Goal: Transaction & Acquisition: Download file/media

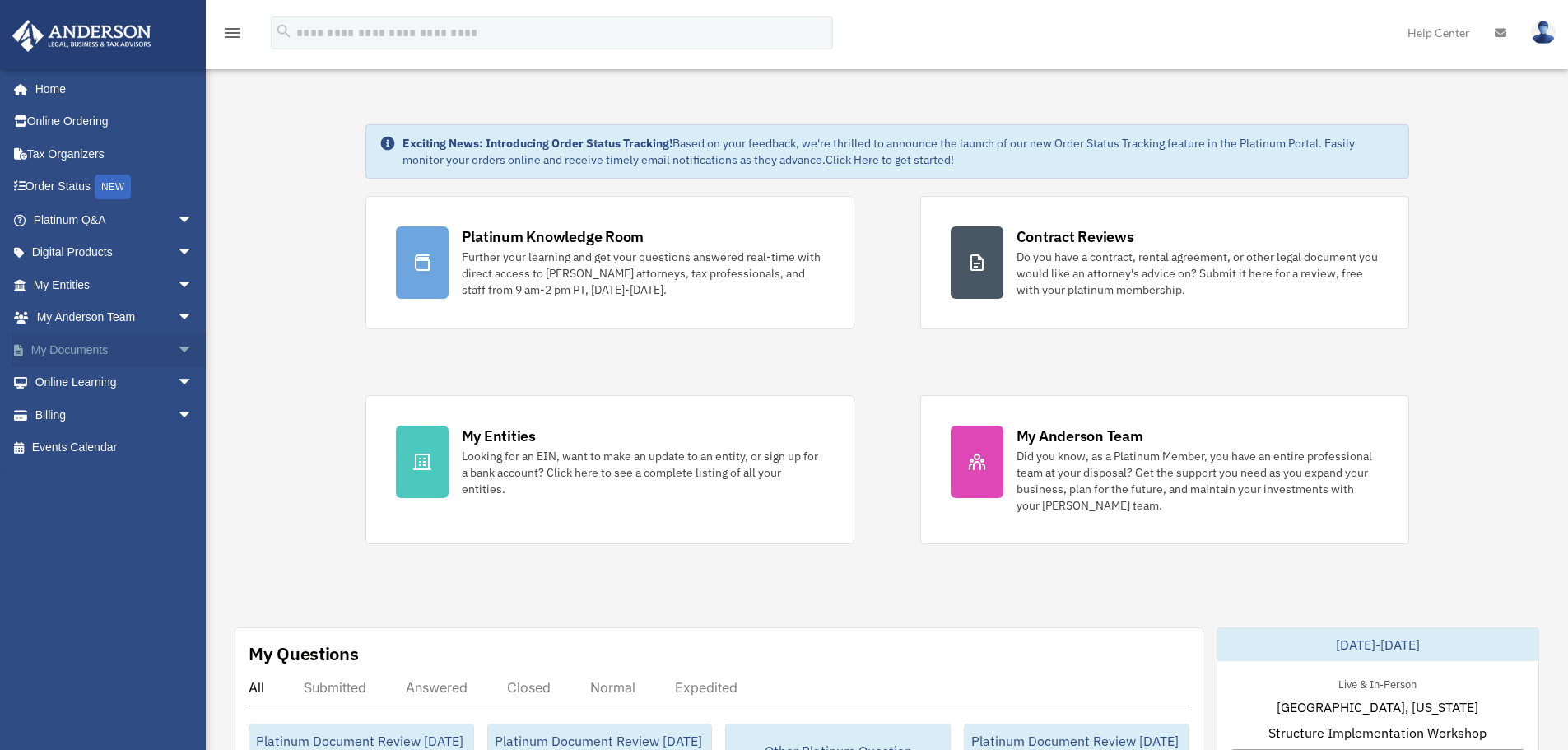
click at [185, 349] on span "arrow_drop_down" at bounding box center [193, 350] width 33 height 34
click at [89, 450] on link "Forms Library" at bounding box center [120, 448] width 195 height 33
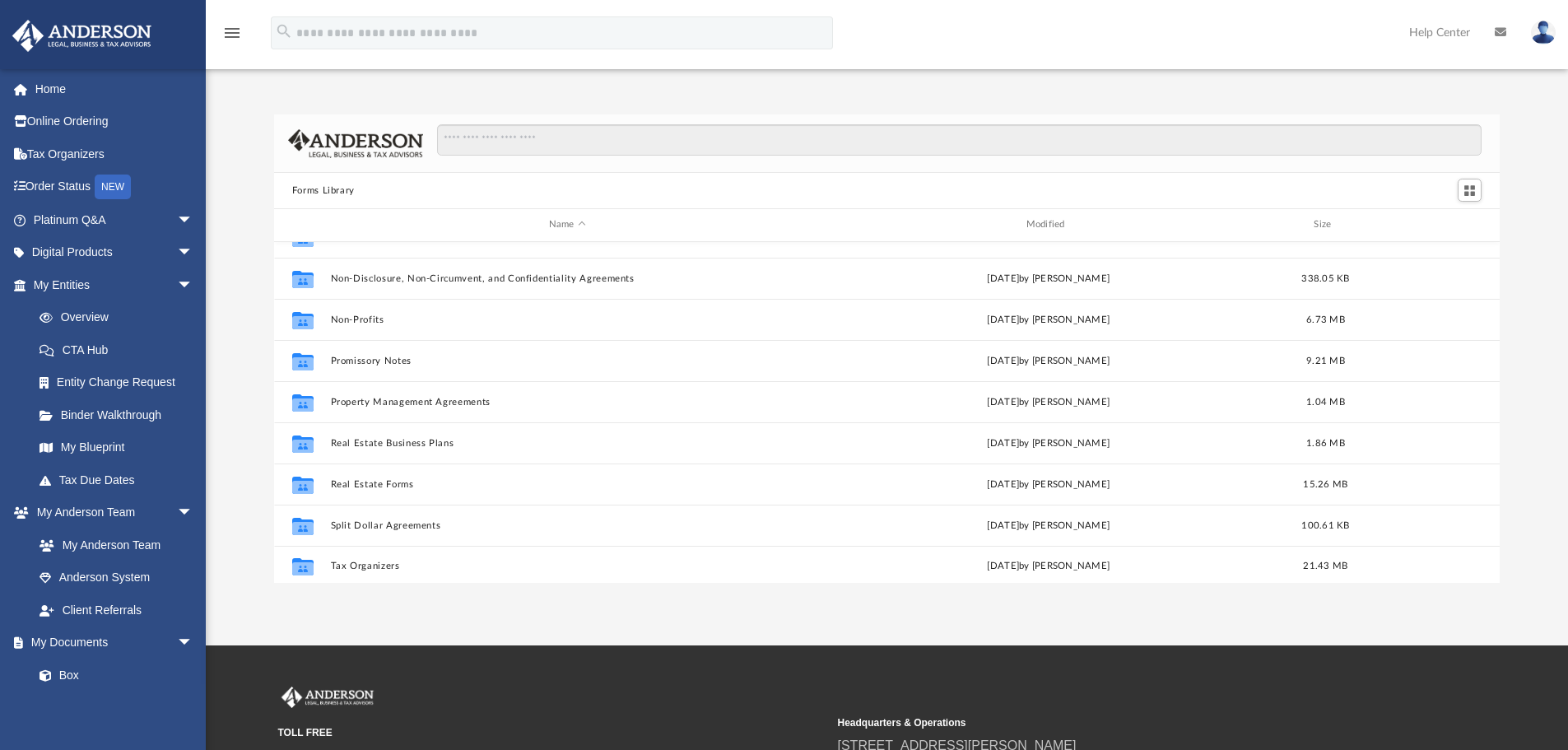
scroll to position [894, 0]
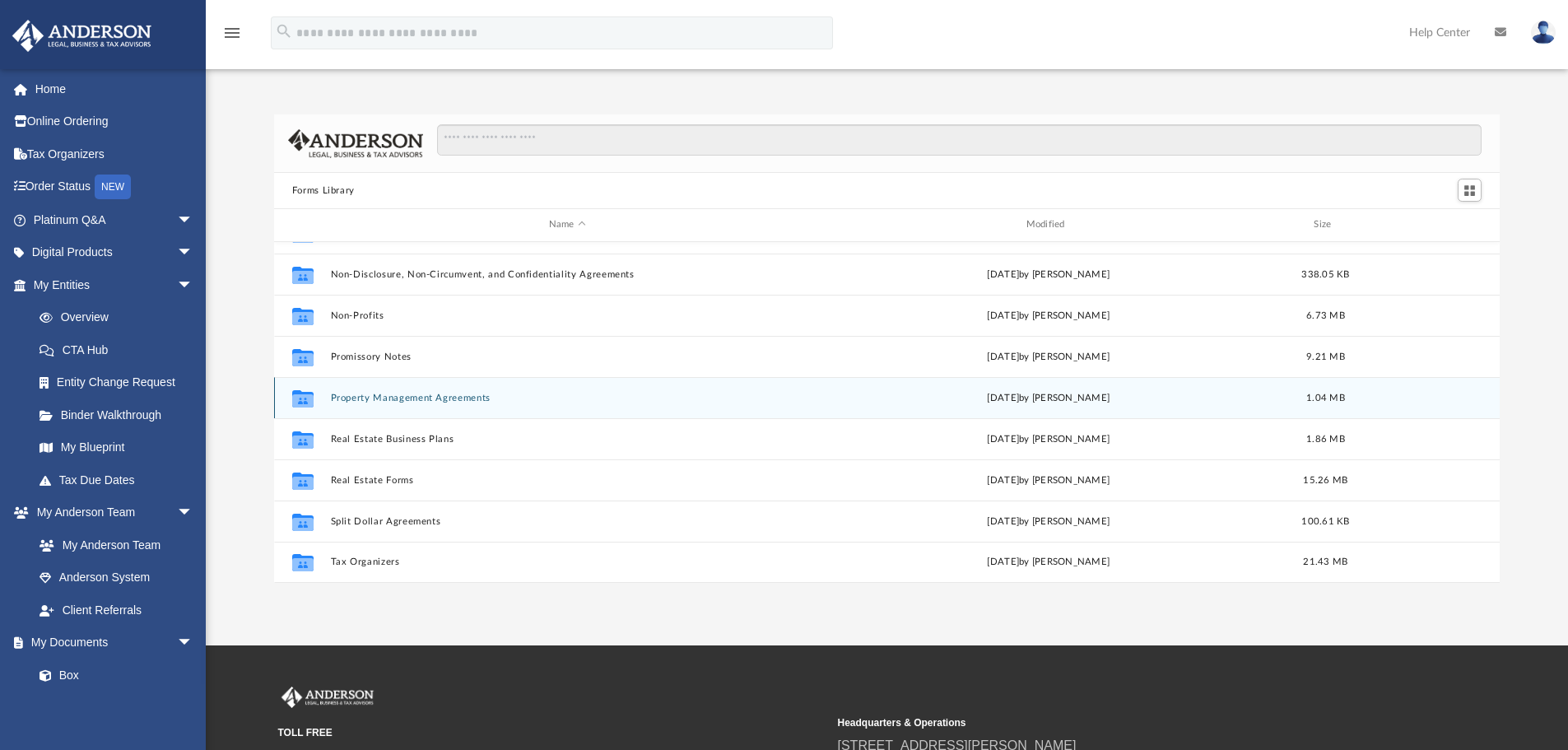
click at [435, 389] on div "Collaborated Folder Property Management Agreements [DATE] by [PERSON_NAME] 1.04…" at bounding box center [887, 398] width 1226 height 41
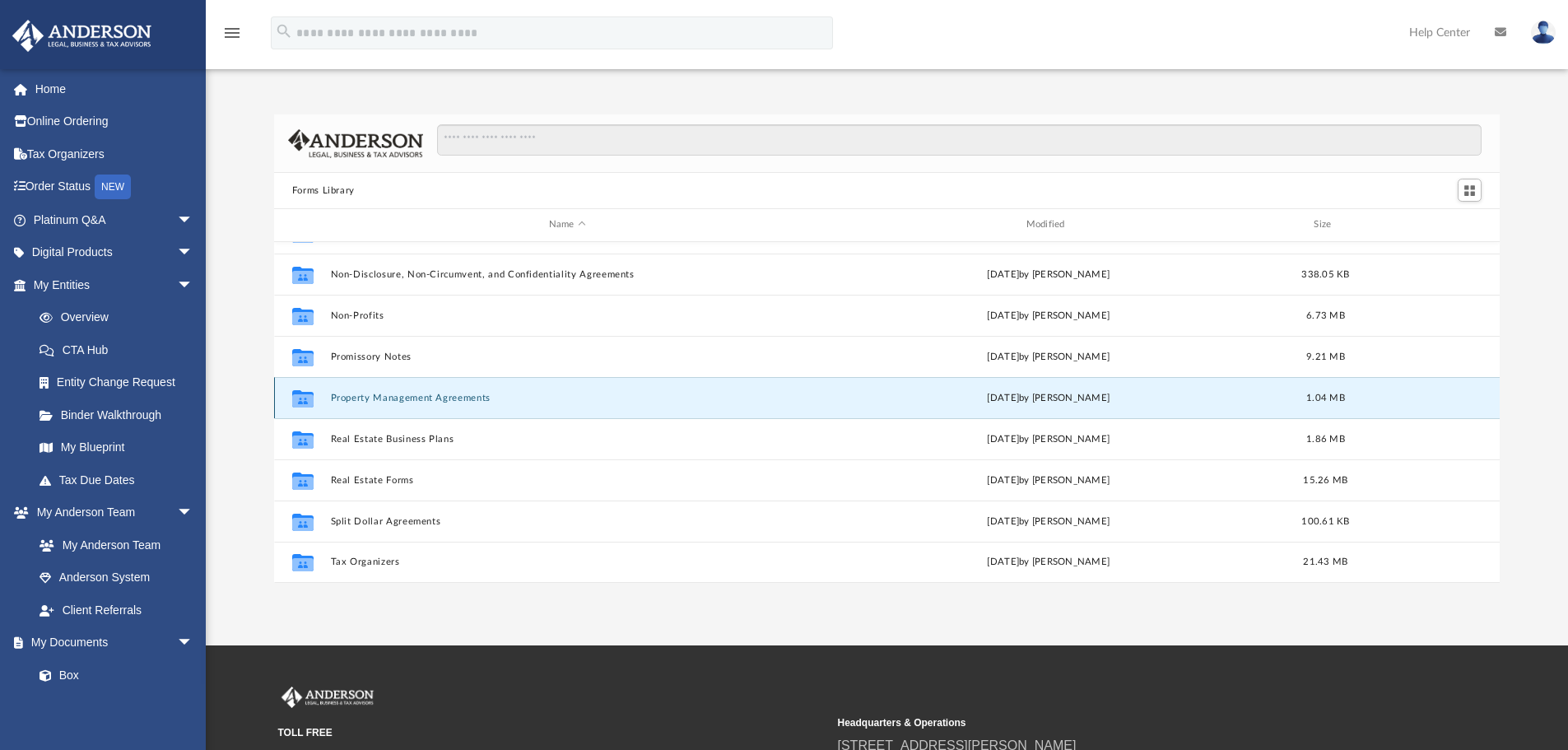
click at [425, 397] on button "Property Management Agreements" at bounding box center [567, 398] width 474 height 10
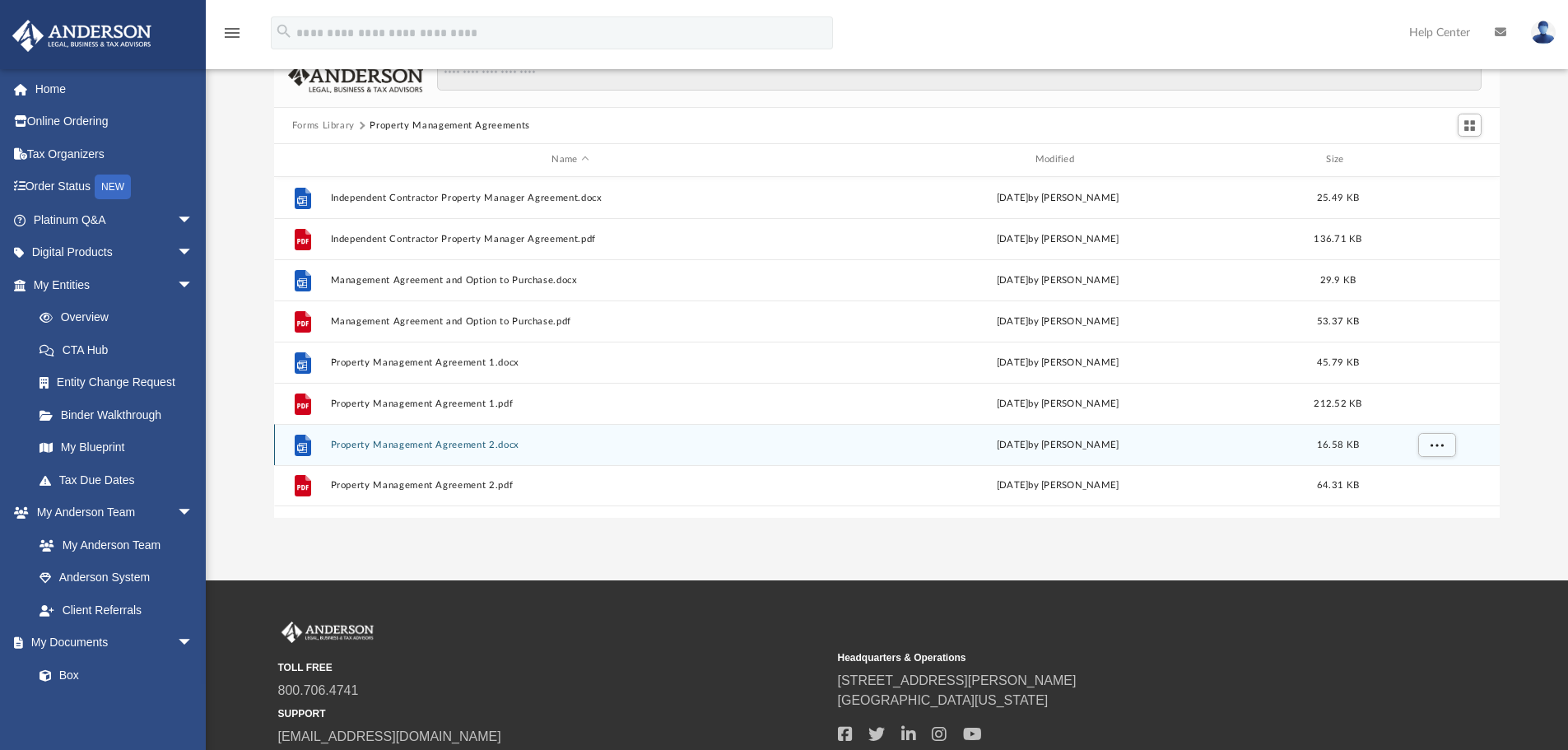
scroll to position [26, 0]
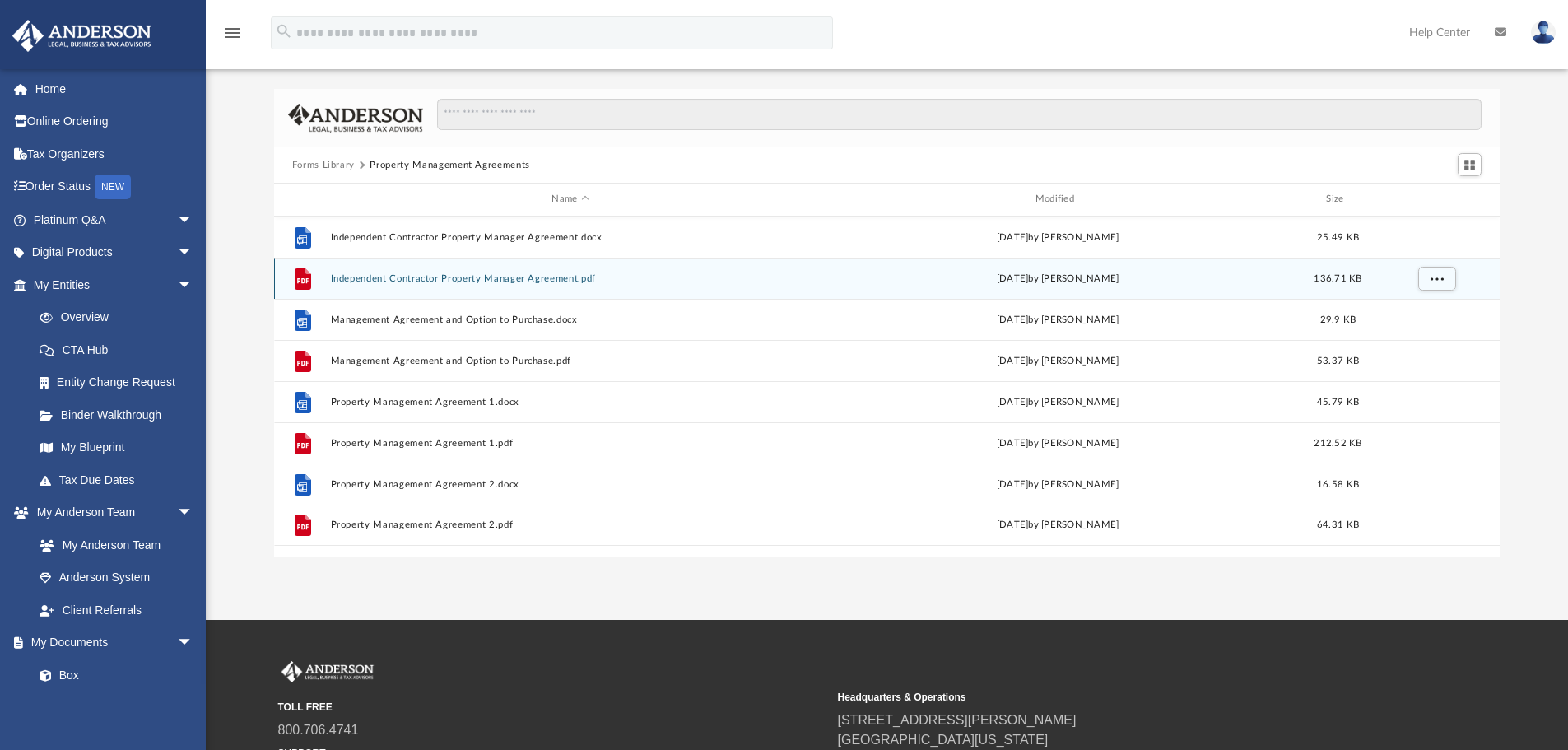
click at [403, 276] on button "Independent Contractor Property Manager Agreement.pdf" at bounding box center [569, 278] width 480 height 10
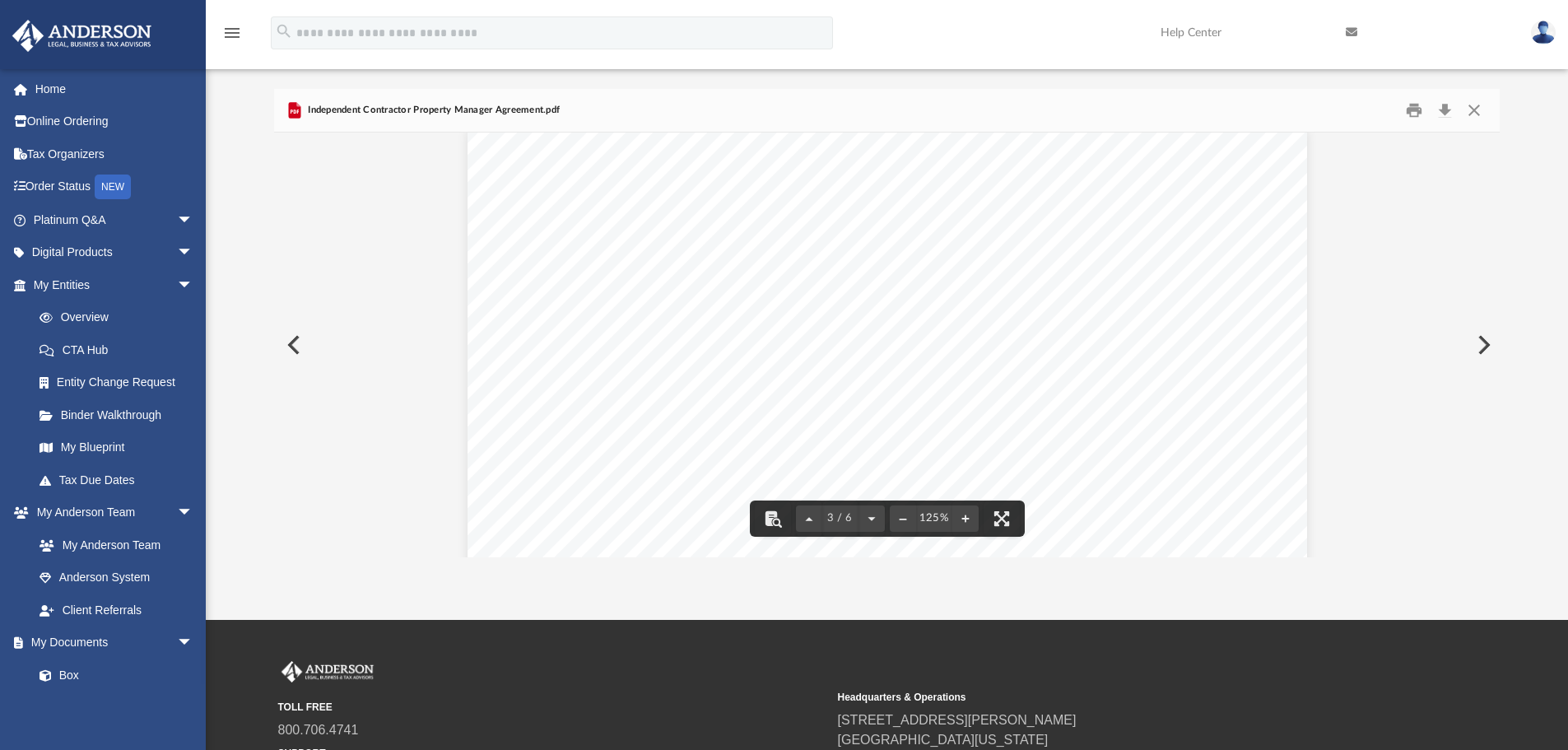
scroll to position [2306, 0]
click at [1481, 340] on button "Preview" at bounding box center [1482, 345] width 36 height 46
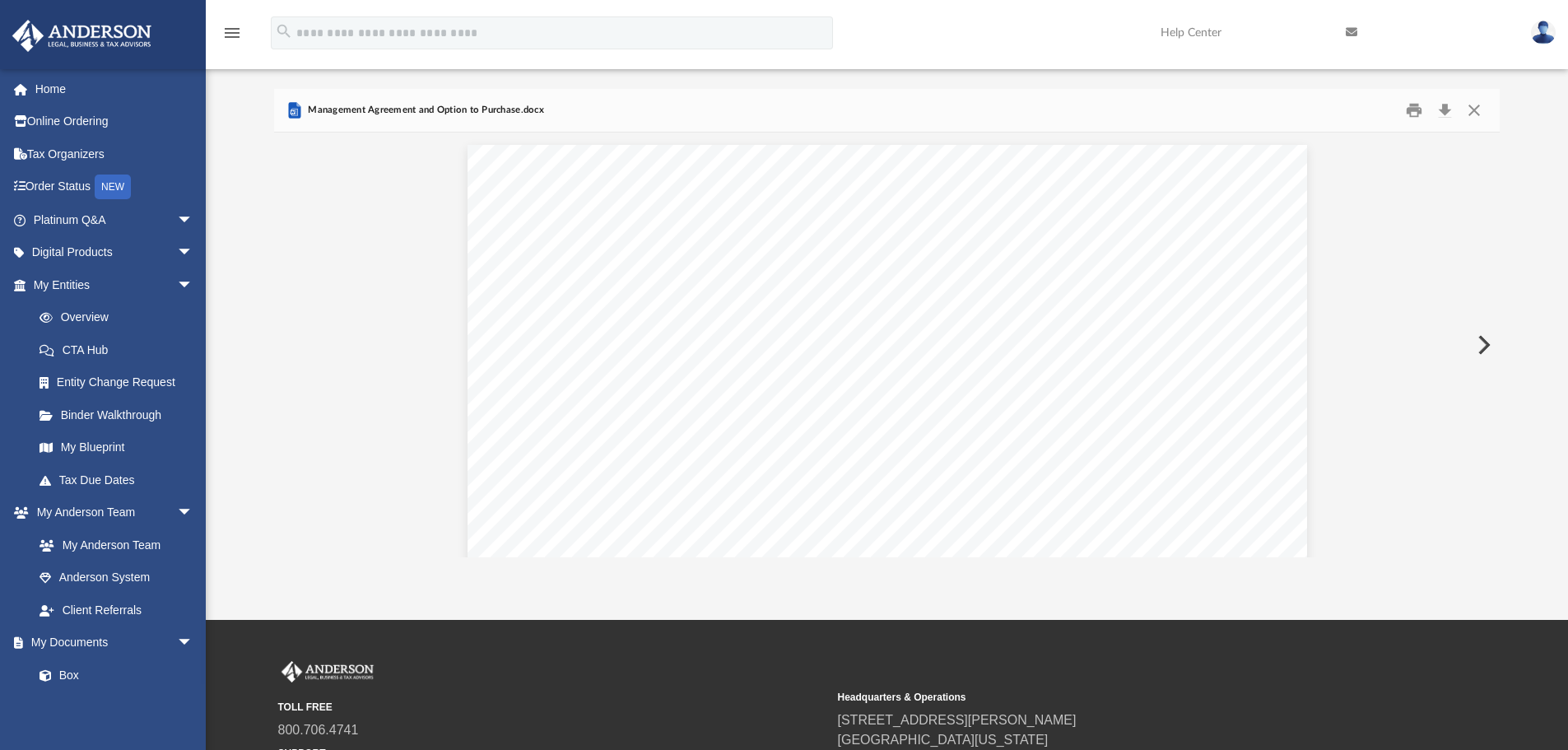
click at [1481, 340] on button "Preview" at bounding box center [1482, 345] width 36 height 46
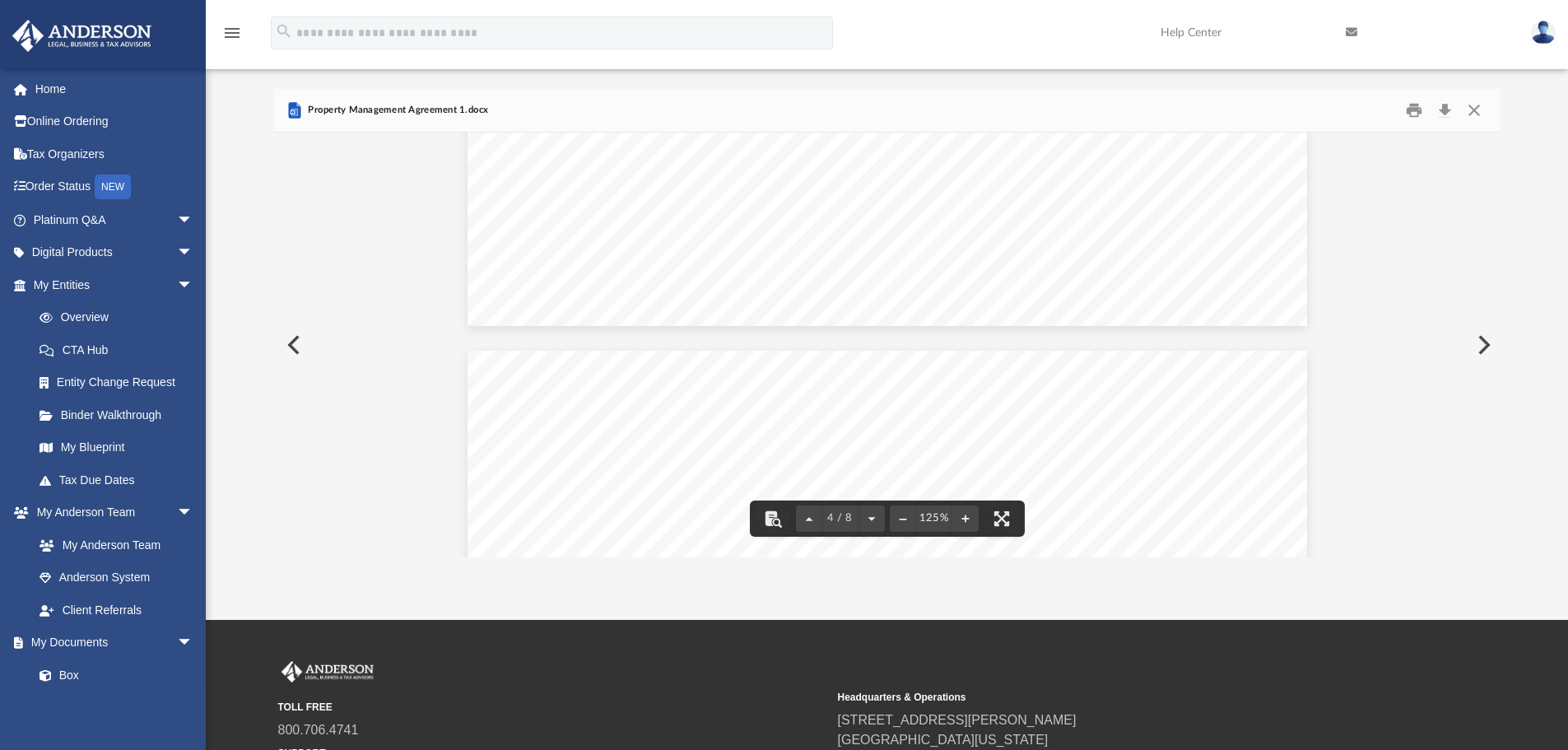
click at [1478, 338] on button "Preview" at bounding box center [1482, 345] width 36 height 46
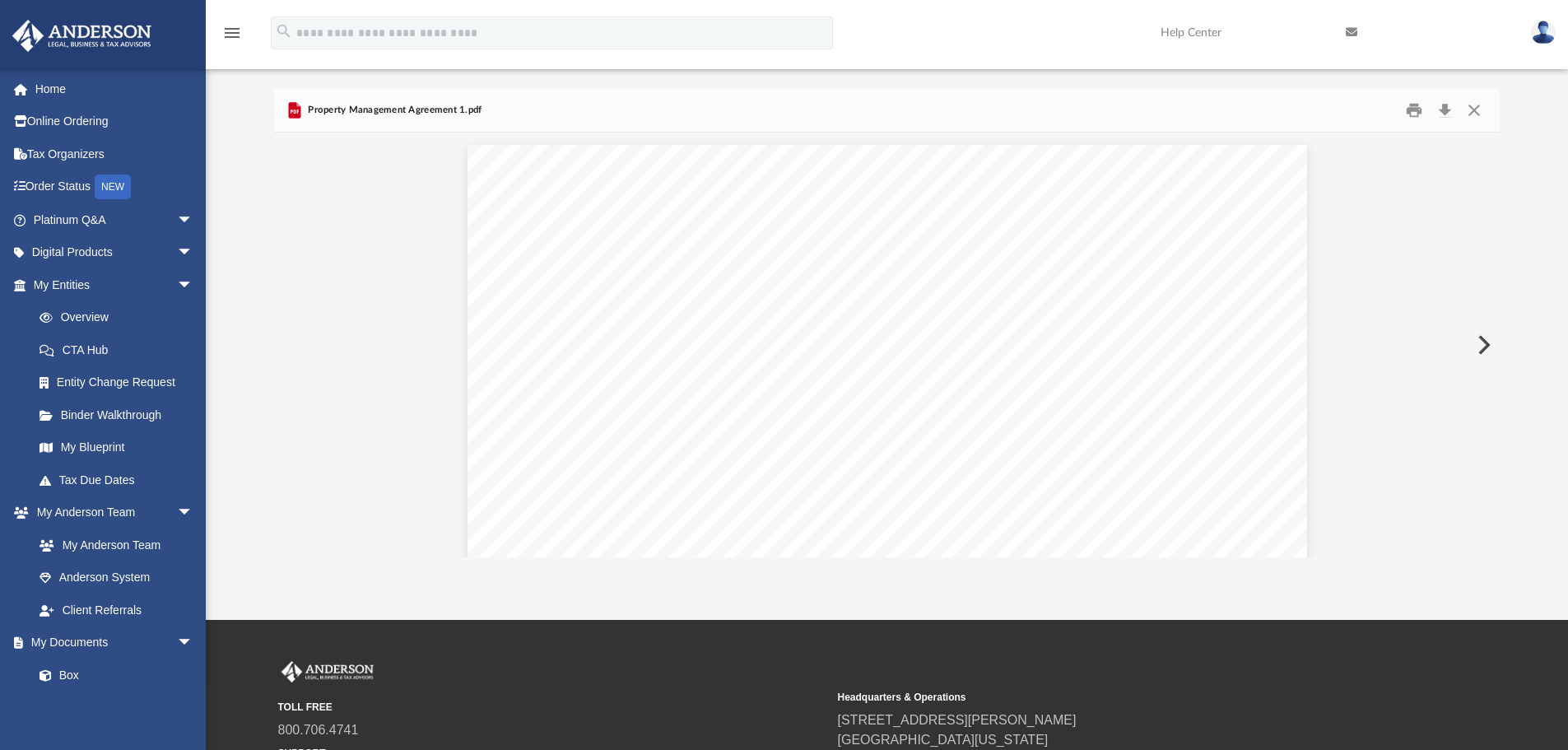
click at [1478, 337] on button "Preview" at bounding box center [1482, 345] width 36 height 46
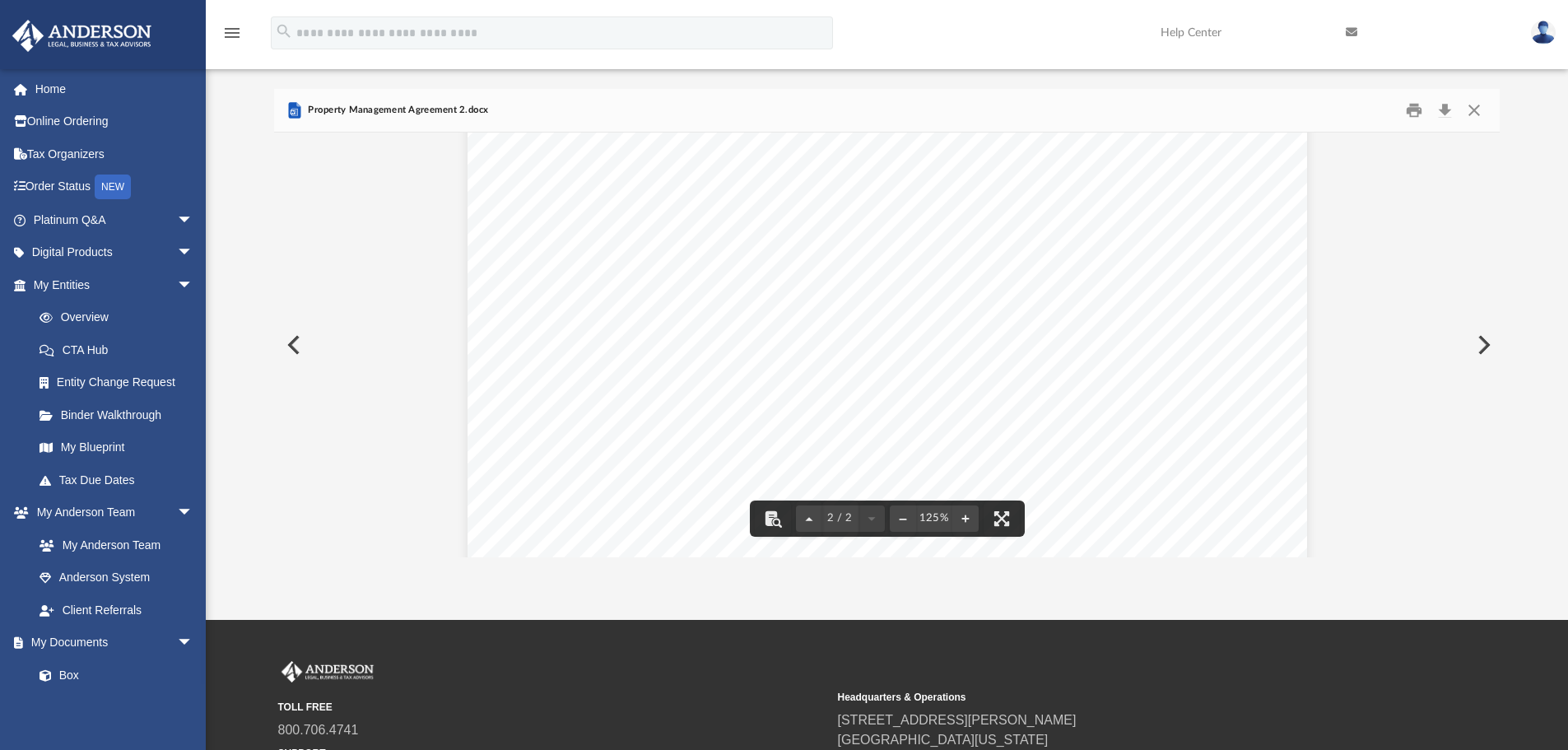
scroll to position [1798, 0]
click at [289, 342] on button "Preview" at bounding box center [292, 345] width 36 height 46
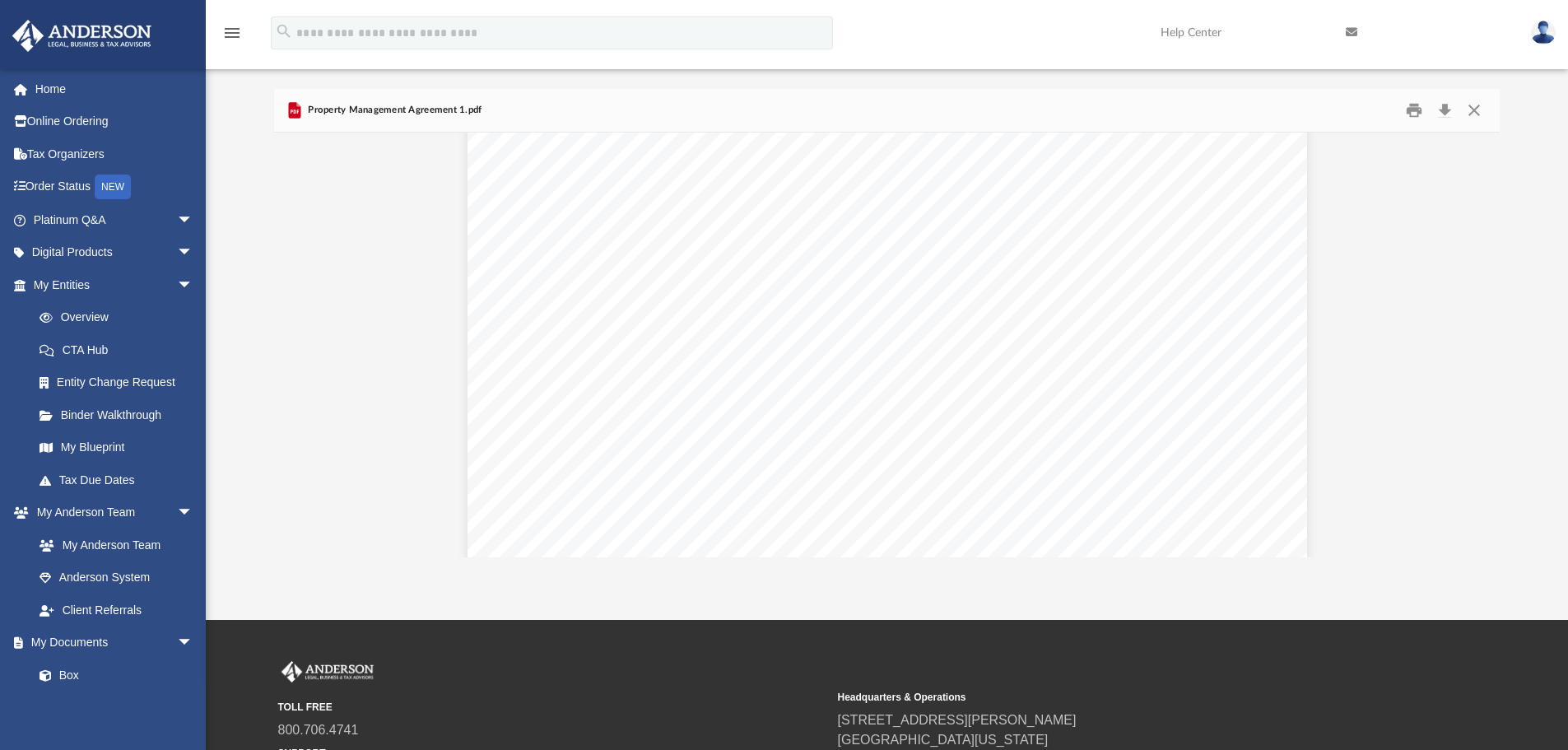
scroll to position [5435, 0]
